Goal: Task Accomplishment & Management: Use online tool/utility

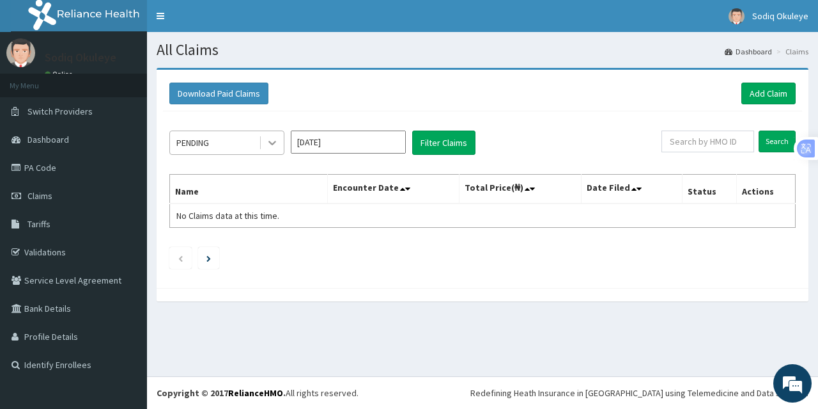
click at [270, 137] on icon at bounding box center [272, 142] width 13 height 13
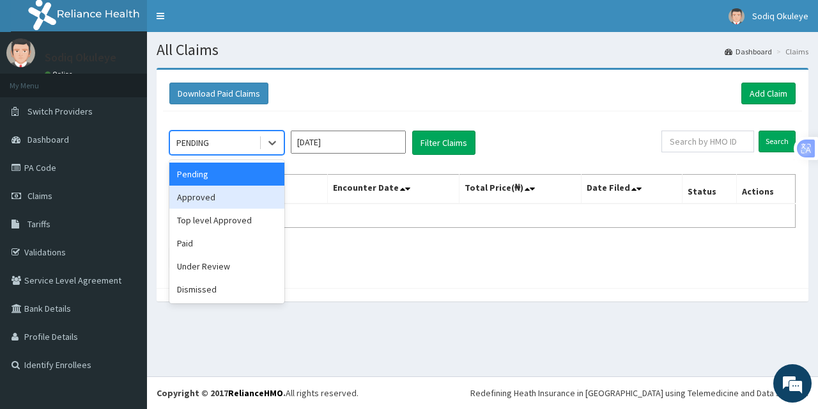
click at [232, 196] on div "Approved" at bounding box center [226, 196] width 115 height 23
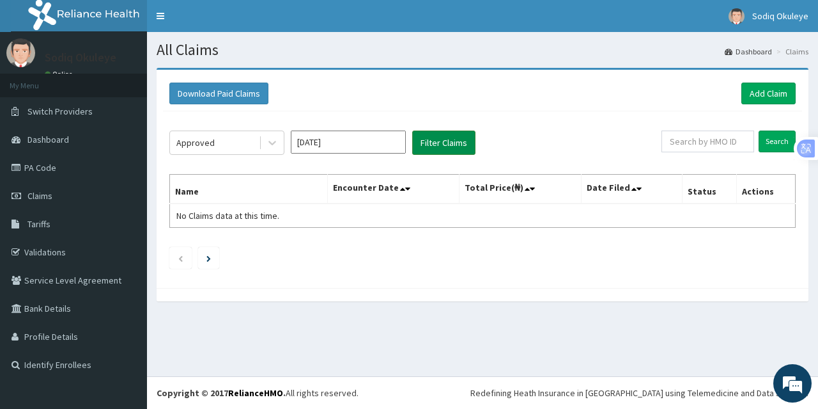
click at [431, 141] on button "Filter Claims" at bounding box center [443, 142] width 63 height 24
